Goal: Navigation & Orientation: Find specific page/section

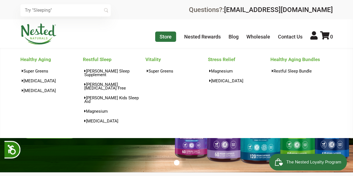
click at [166, 38] on link "Store" at bounding box center [165, 36] width 21 height 10
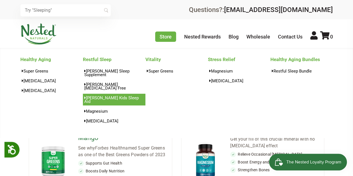
click at [120, 94] on link "[PERSON_NAME] Kids Sleep Aid" at bounding box center [114, 100] width 62 height 12
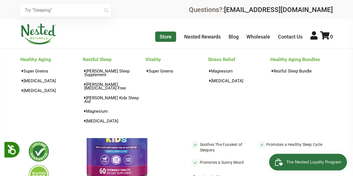
click at [160, 38] on link "Store" at bounding box center [165, 36] width 21 height 10
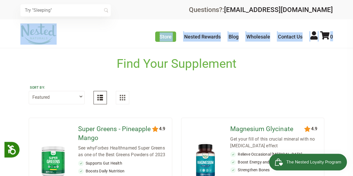
drag, startPoint x: 352, startPoint y: 14, endPoint x: 350, endPoint y: 35, distance: 21.3
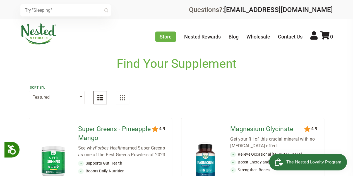
click at [84, 104] on div "Sort by: Featured Highest Rated Best-Selling Alphabetically Newest First" at bounding box center [176, 94] width 295 height 38
click at [81, 97] on select "Featured Highest Rated Best-Selling Alphabetically Newest First" at bounding box center [57, 97] width 56 height 13
select select "alphabetical"
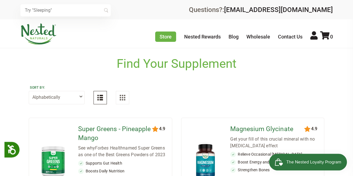
click at [29, 91] on select "Featured Highest Rated Best-Selling Alphabetically Newest First" at bounding box center [57, 97] width 56 height 13
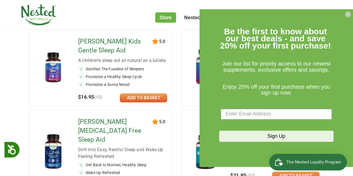
scroll to position [348, 0]
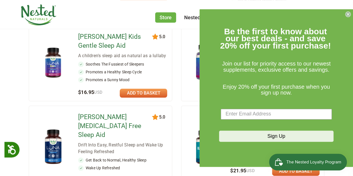
click at [347, 13] on circle "Close dialog" at bounding box center [347, 13] width 5 height 5
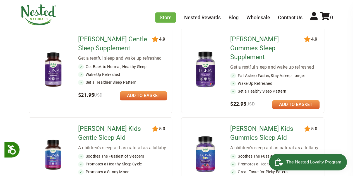
scroll to position [0, 0]
